Goal: Information Seeking & Learning: Learn about a topic

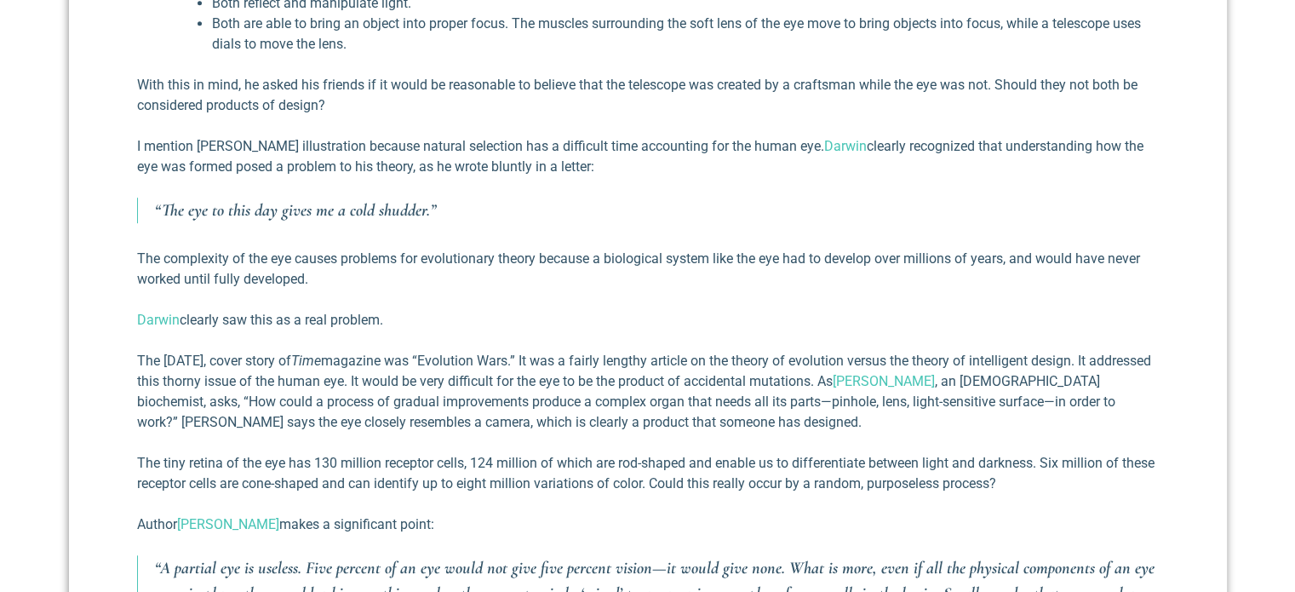
scroll to position [1022, 0]
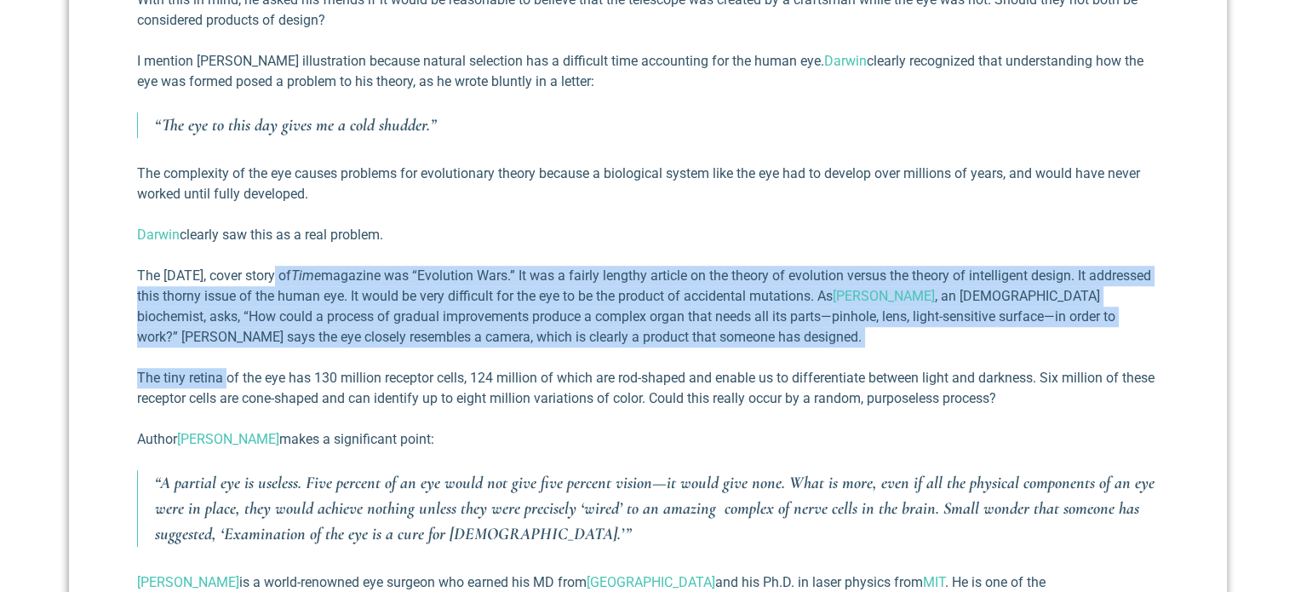
drag, startPoint x: 284, startPoint y: 285, endPoint x: 226, endPoint y: 372, distance: 104.4
click at [226, 372] on div "This week’s blog is an essay taken from my newest book, Reflections on the Exis…" at bounding box center [648, 380] width 1022 height 1301
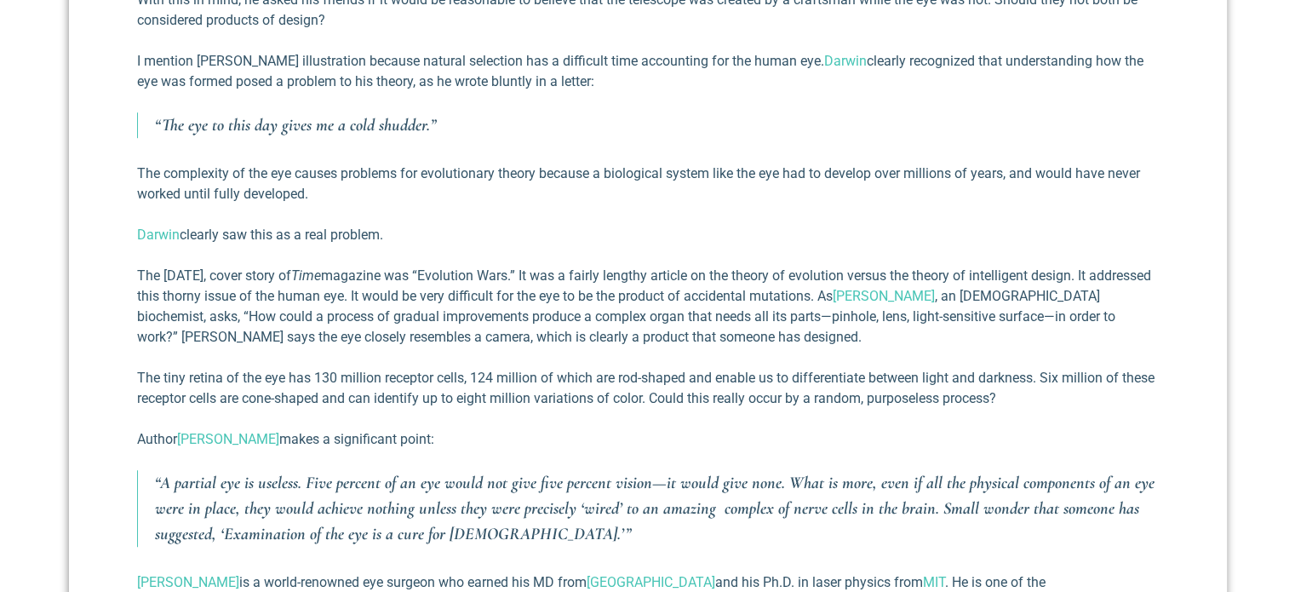
click at [586, 439] on p "Author [PERSON_NAME] makes a significant point:" at bounding box center [648, 439] width 1022 height 20
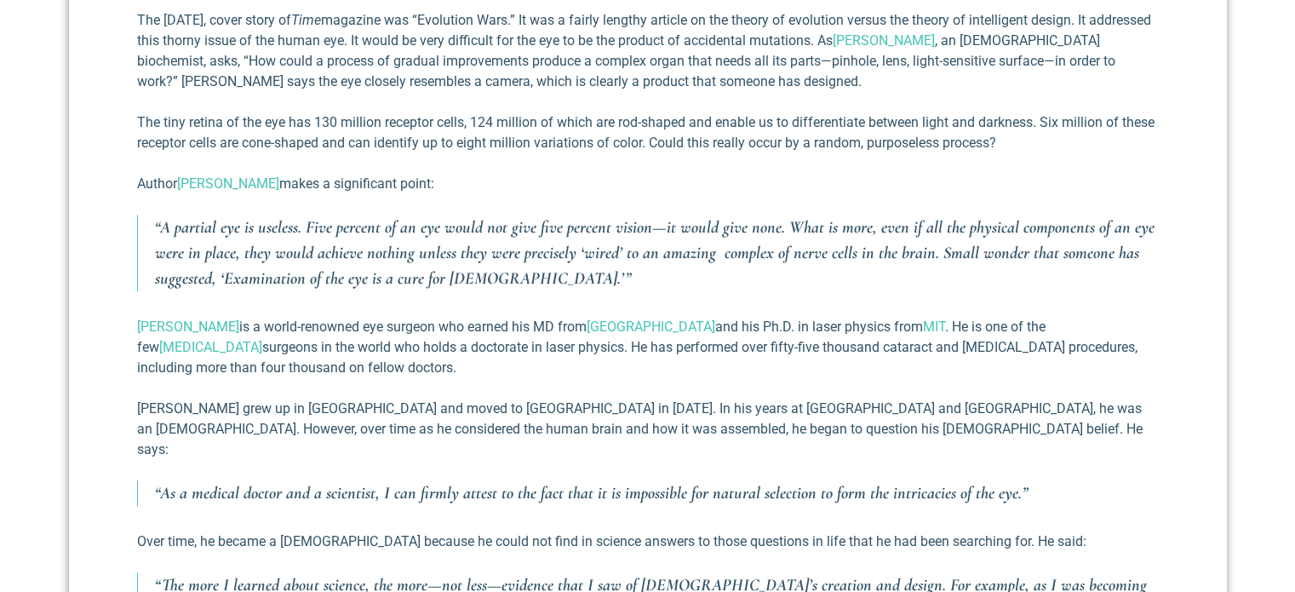
scroll to position [1363, 0]
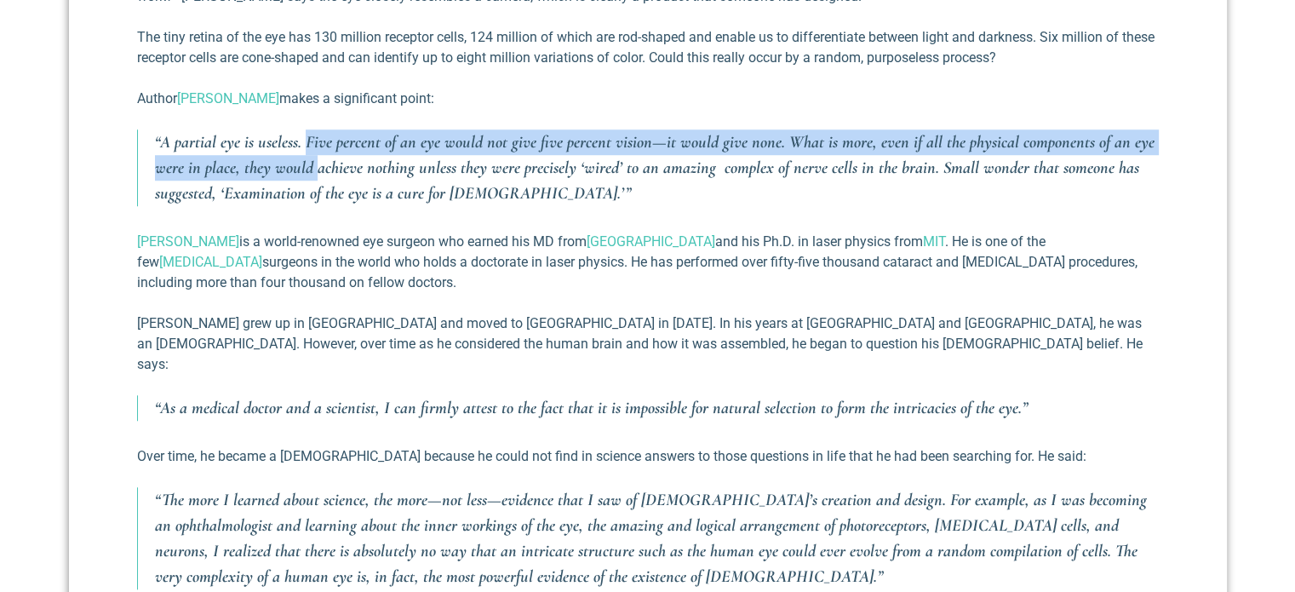
drag, startPoint x: 305, startPoint y: 151, endPoint x: 313, endPoint y: 168, distance: 19.0
click at [313, 168] on p "“A partial eye is useless. Five percent of an eye would not give five percent v…" at bounding box center [657, 167] width 1004 height 77
drag, startPoint x: 382, startPoint y: 144, endPoint x: 388, endPoint y: 163, distance: 19.9
click at [388, 163] on p "“A partial eye is useless. Five percent of an eye would not give five percent v…" at bounding box center [657, 167] width 1004 height 77
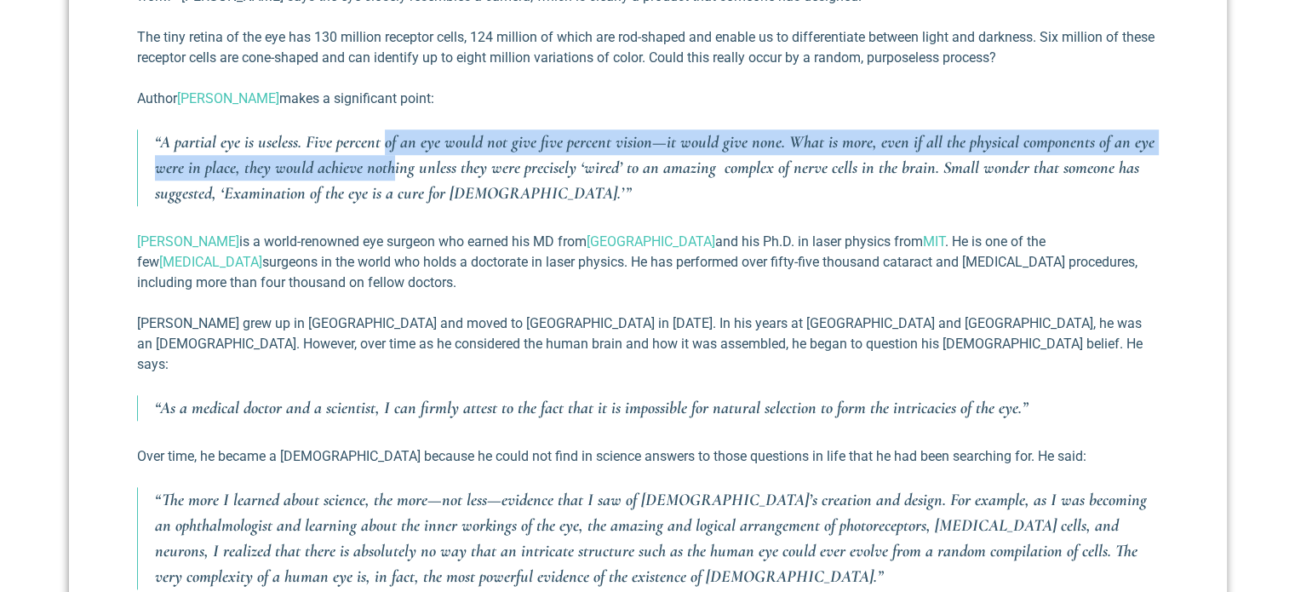
click at [388, 163] on p "“A partial eye is useless. Five percent of an eye would not give five percent v…" at bounding box center [657, 167] width 1004 height 77
drag, startPoint x: 439, startPoint y: 169, endPoint x: 400, endPoint y: 145, distance: 45.6
click at [400, 145] on p "“A partial eye is useless. Five percent of an eye would not give five percent v…" at bounding box center [657, 167] width 1004 height 77
drag, startPoint x: 313, startPoint y: 141, endPoint x: 303, endPoint y: 158, distance: 19.9
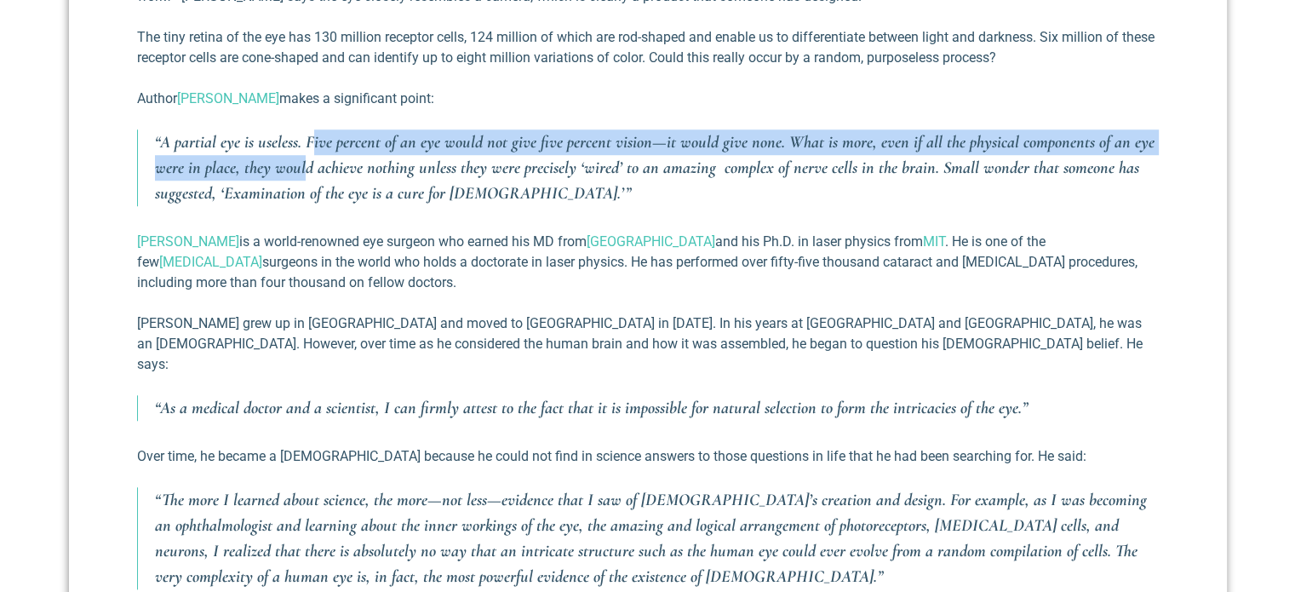
click at [303, 158] on p "“A partial eye is useless. Five percent of an eye would not give five percent v…" at bounding box center [657, 167] width 1004 height 77
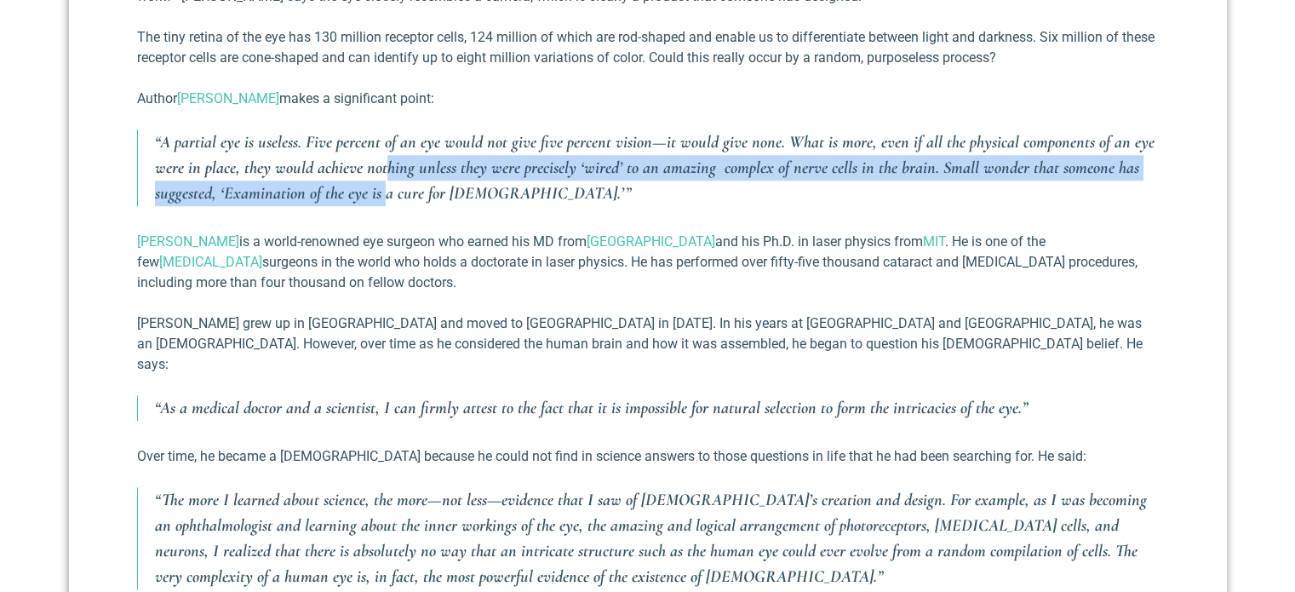
click at [382, 186] on p "“A partial eye is useless. Five percent of an eye would not give five percent v…" at bounding box center [657, 167] width 1004 height 77
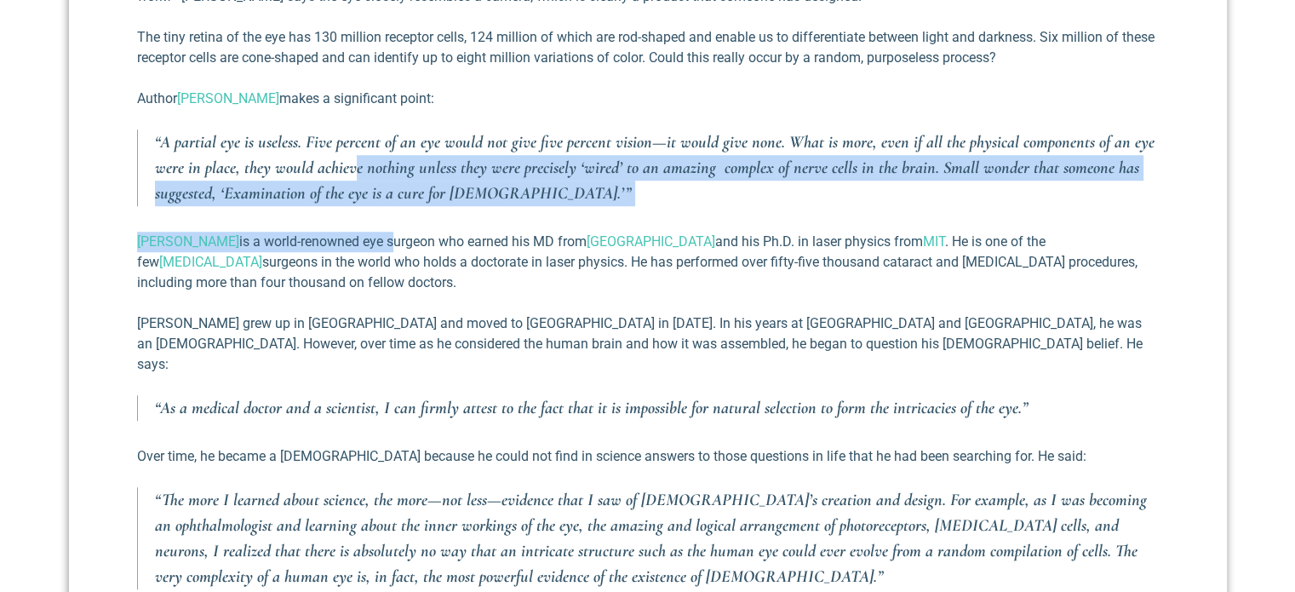
drag, startPoint x: 377, startPoint y: 251, endPoint x: 351, endPoint y: 172, distance: 83.5
click at [351, 172] on div "This week’s blog is an essay taken from my newest book, Reflections on the Exis…" at bounding box center [648, 39] width 1022 height 1301
click at [351, 172] on p "“A partial eye is useless. Five percent of an eye would not give five percent v…" at bounding box center [657, 167] width 1004 height 77
drag, startPoint x: 355, startPoint y: 162, endPoint x: 359, endPoint y: 210, distance: 48.7
click at [359, 210] on div "This week’s blog is an essay taken from my newest book, Reflections on the Exis…" at bounding box center [648, 39] width 1022 height 1301
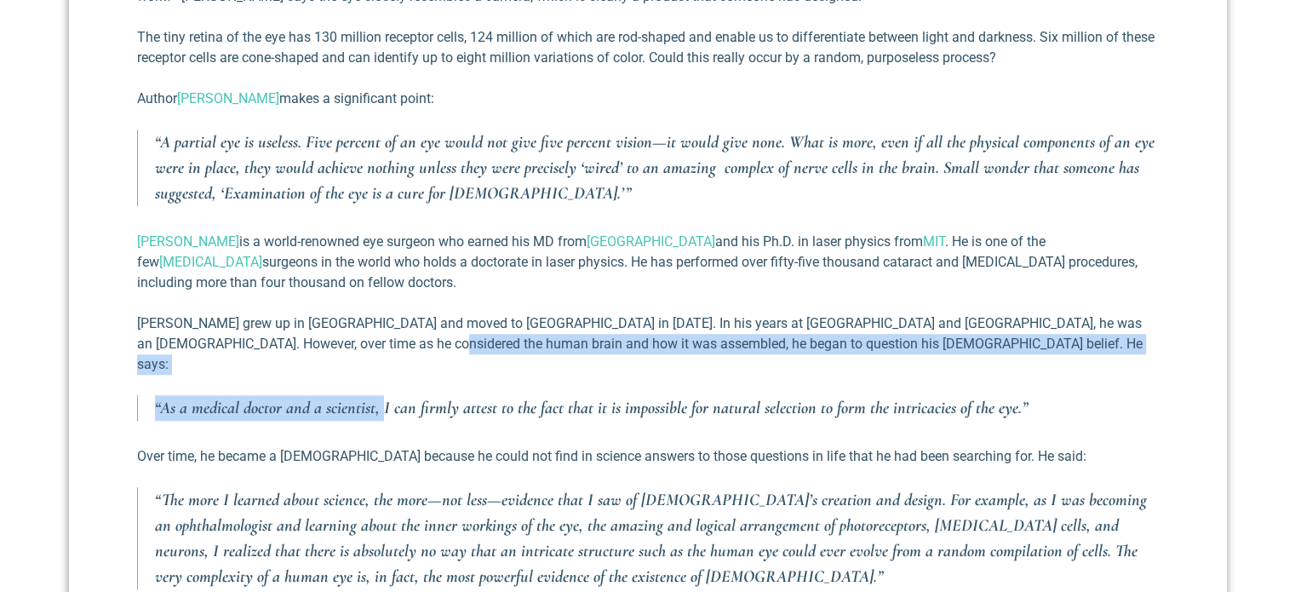
drag, startPoint x: 381, startPoint y: 365, endPoint x: 348, endPoint y: 340, distance: 40.7
click at [348, 340] on div "This week’s blog is an essay taken from my newest book, Reflections on the Exis…" at bounding box center [648, 39] width 1022 height 1301
click at [348, 340] on p "[PERSON_NAME] grew up in [GEOGRAPHIC_DATA] and moved to [GEOGRAPHIC_DATA] in [D…" at bounding box center [648, 343] width 1022 height 61
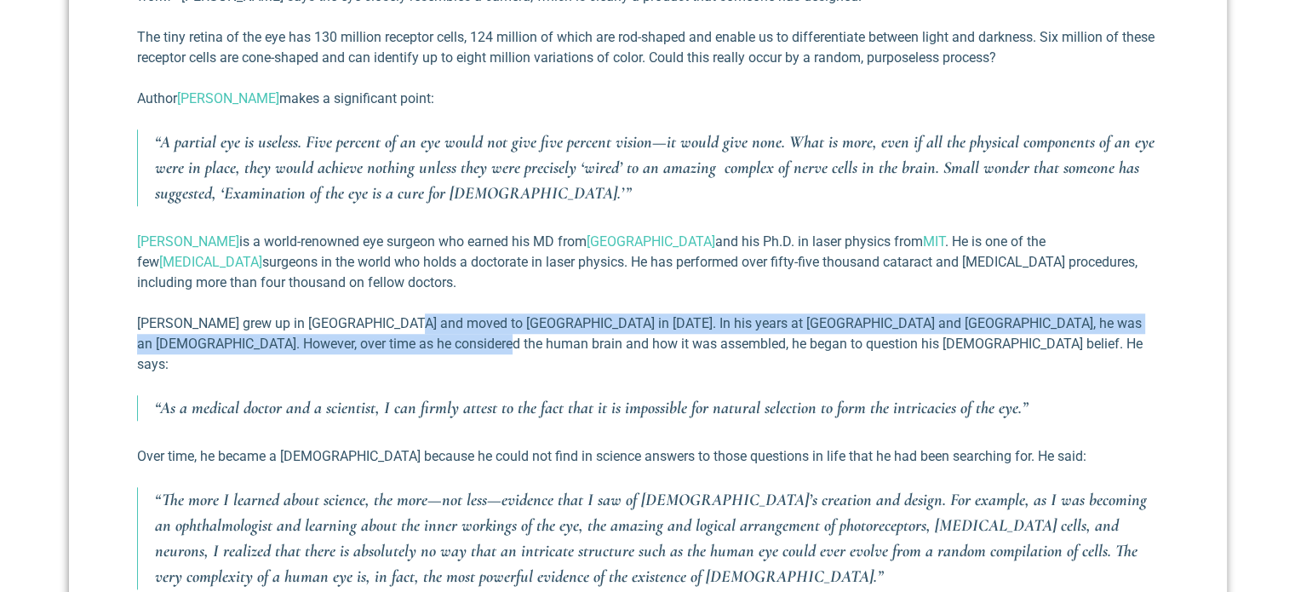
drag, startPoint x: 392, startPoint y: 327, endPoint x: 389, endPoint y: 342, distance: 14.7
click at [389, 342] on p "[PERSON_NAME] grew up in [GEOGRAPHIC_DATA] and moved to [GEOGRAPHIC_DATA] in [D…" at bounding box center [648, 343] width 1022 height 61
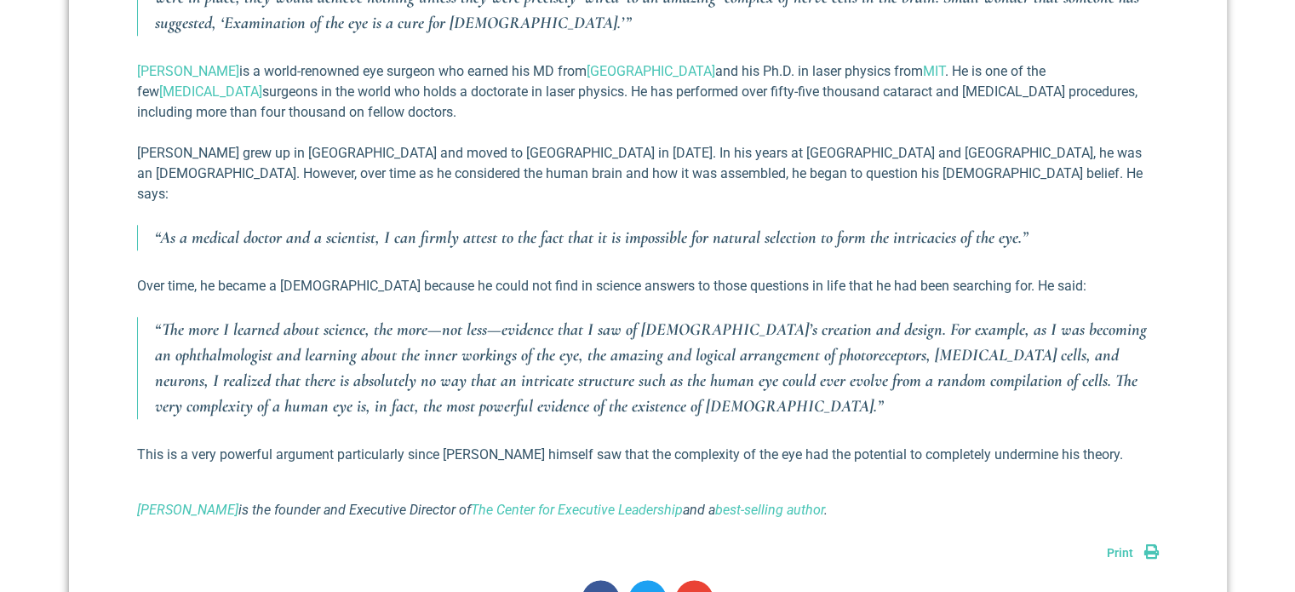
scroll to position [1618, 0]
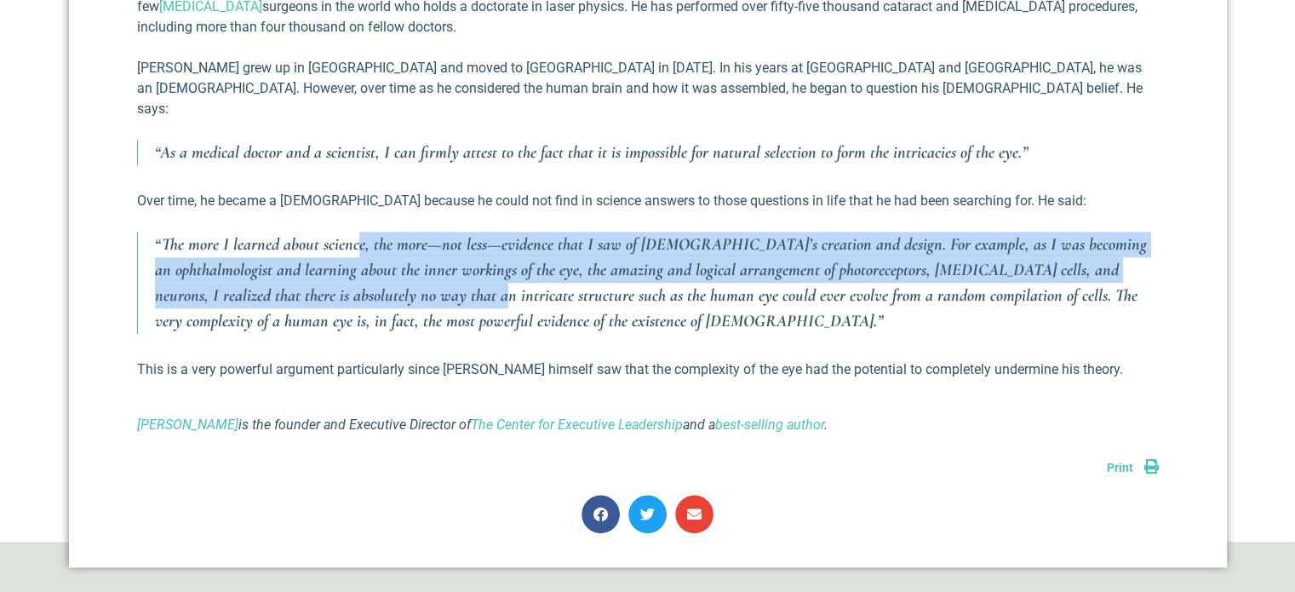
drag, startPoint x: 358, startPoint y: 214, endPoint x: 361, endPoint y: 265, distance: 51.2
click at [361, 265] on p "“The more I learned about science, the more—not less—evidence that I saw of [DE…" at bounding box center [657, 283] width 1004 height 102
